Goal: Check status: Check status

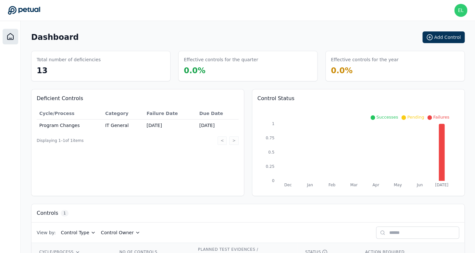
scroll to position [38, 0]
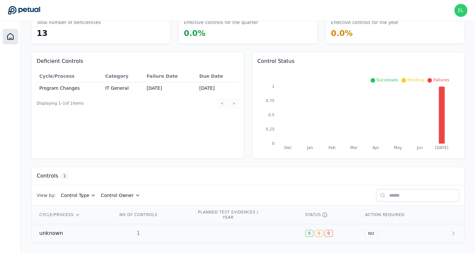
click at [67, 233] on div "unknown" at bounding box center [70, 234] width 63 height 8
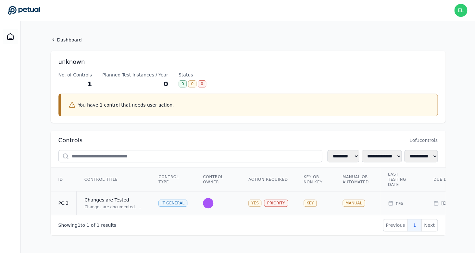
click at [82, 202] on td "Changes are Tested Changes are documented. Changes are tested prior to release …" at bounding box center [114, 204] width 74 height 24
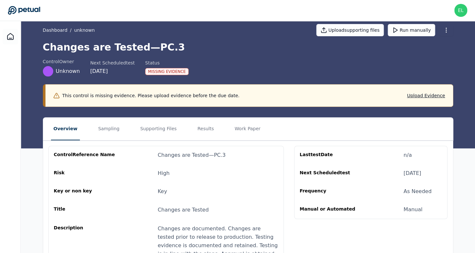
scroll to position [5, 0]
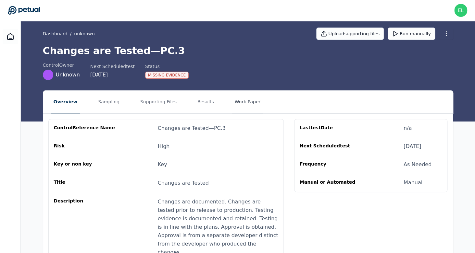
click at [240, 108] on button "Work Paper" at bounding box center [247, 102] width 31 height 23
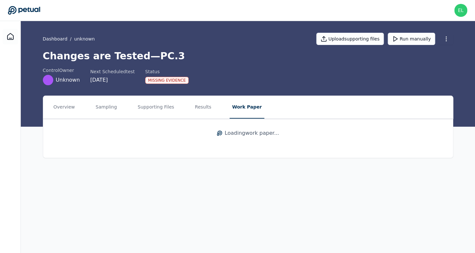
scroll to position [0, 0]
click at [154, 108] on button "Supporting Files" at bounding box center [156, 107] width 42 height 23
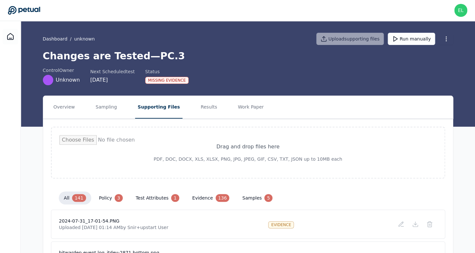
scroll to position [3, 0]
